Goal: Information Seeking & Learning: Learn about a topic

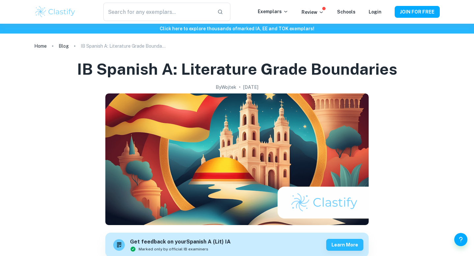
drag, startPoint x: 0, startPoint y: 0, endPoint x: 180, endPoint y: 9, distance: 180.0
click at [180, 9] on input "text" at bounding box center [157, 12] width 109 height 18
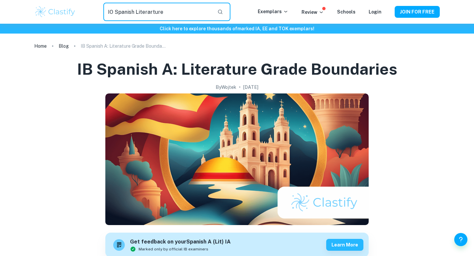
type input "IO Spanish Literarture"
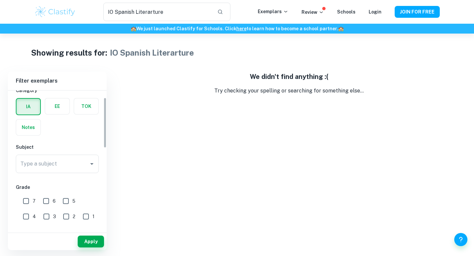
scroll to position [30, 0]
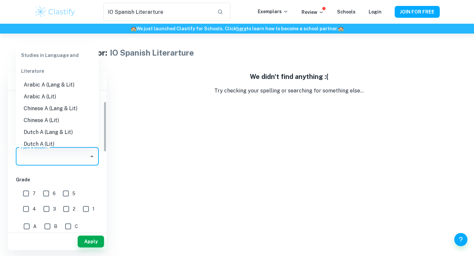
click at [63, 158] on input "Type a subject" at bounding box center [52, 156] width 67 height 13
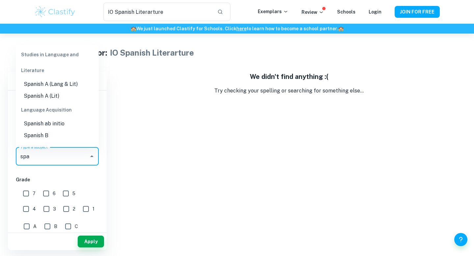
scroll to position [0, 0]
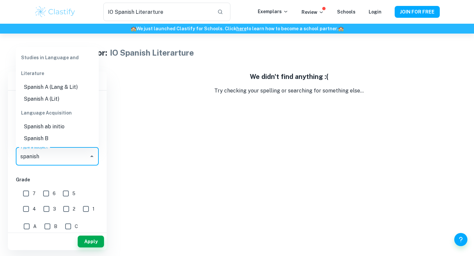
click at [46, 101] on li "Spanish A (Lit)" at bounding box center [57, 99] width 83 height 12
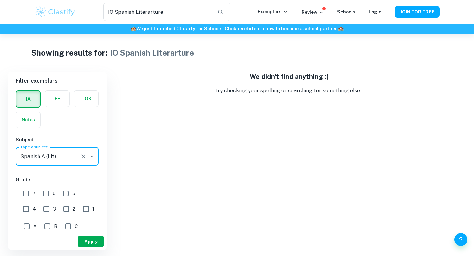
type input "Spanish A (Lit)"
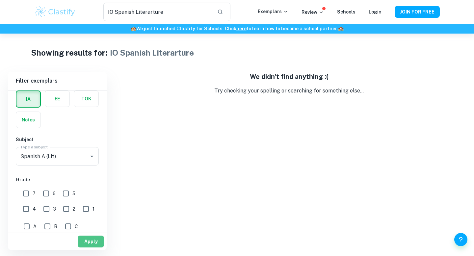
click at [88, 244] on button "Apply" at bounding box center [91, 242] width 26 height 12
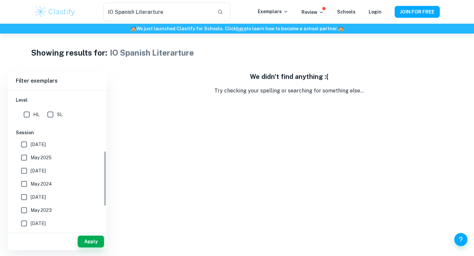
scroll to position [151, 0]
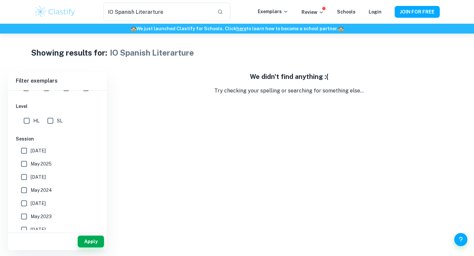
click at [49, 122] on input "SL" at bounding box center [50, 120] width 13 height 13
checkbox input "true"
click at [81, 244] on button "Apply" at bounding box center [91, 242] width 26 height 12
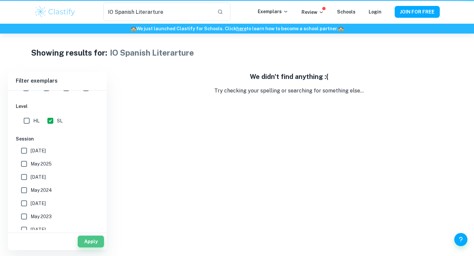
click at [81, 244] on button "Apply" at bounding box center [91, 242] width 26 height 12
